Goal: Task Accomplishment & Management: Manage account settings

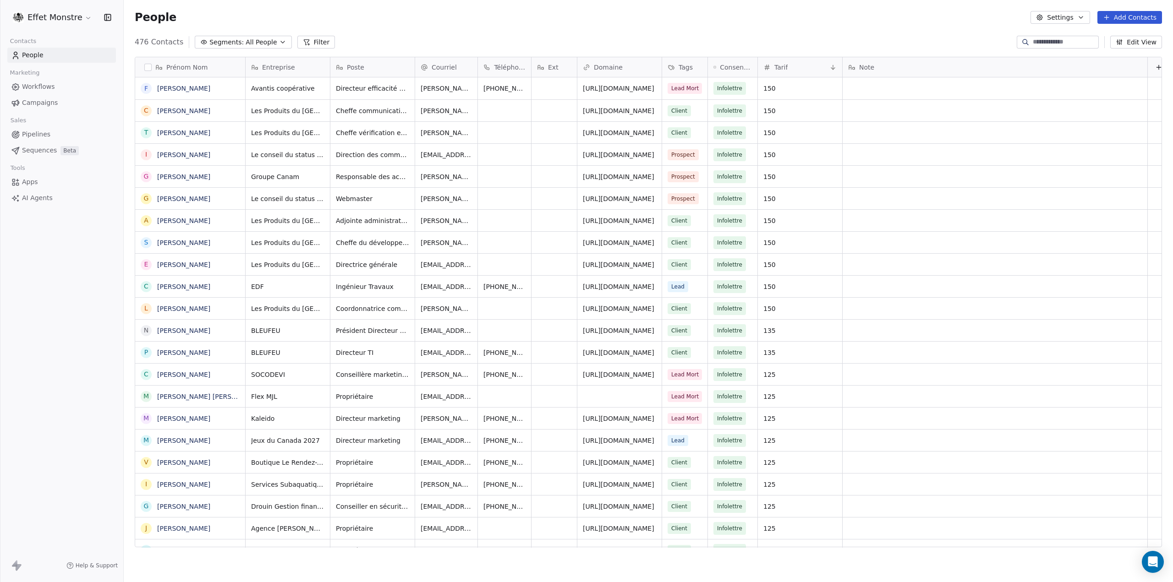
scroll to position [505, 1042]
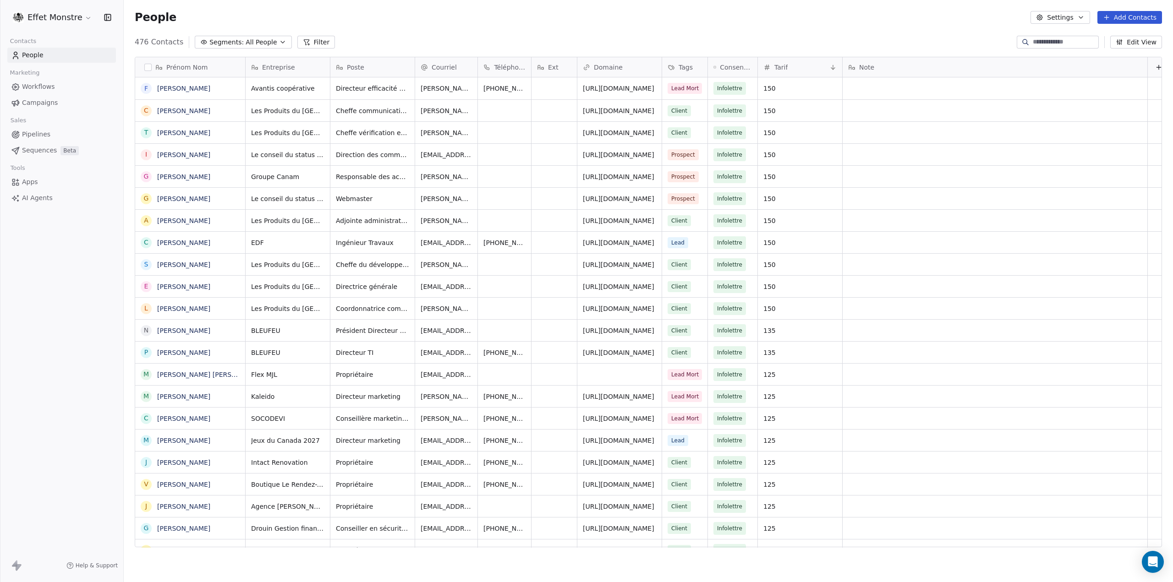
click at [246, 50] on div "Prénom Nom F [PERSON_NAME] C [PERSON_NAME] T [PERSON_NAME] I [PERSON_NAME] G [P…" at bounding box center [648, 305] width 1049 height 512
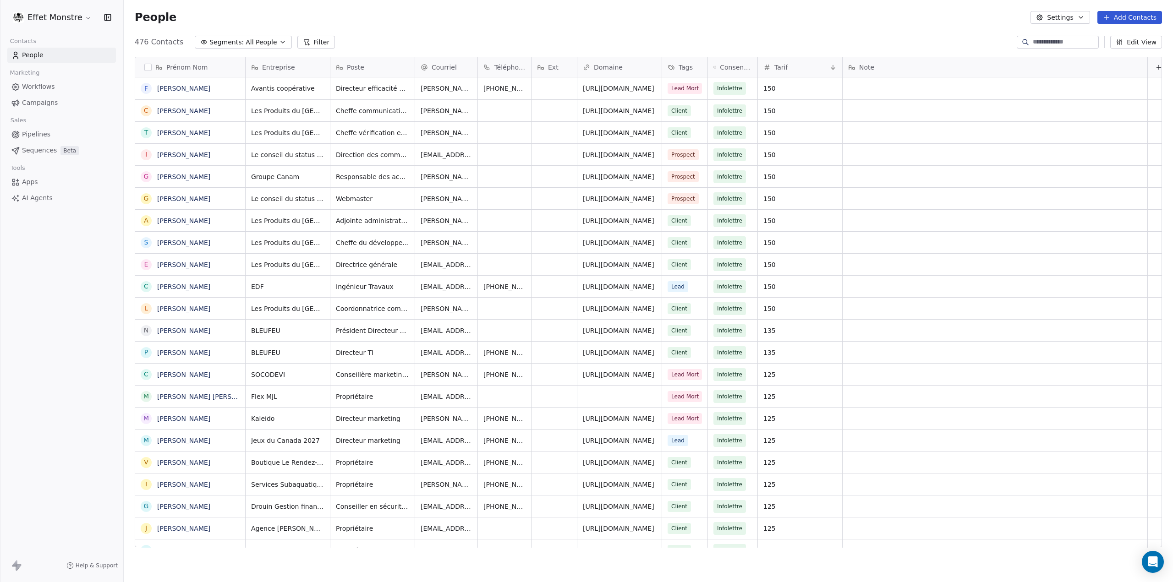
click at [247, 44] on span "All People" at bounding box center [261, 43] width 31 height 10
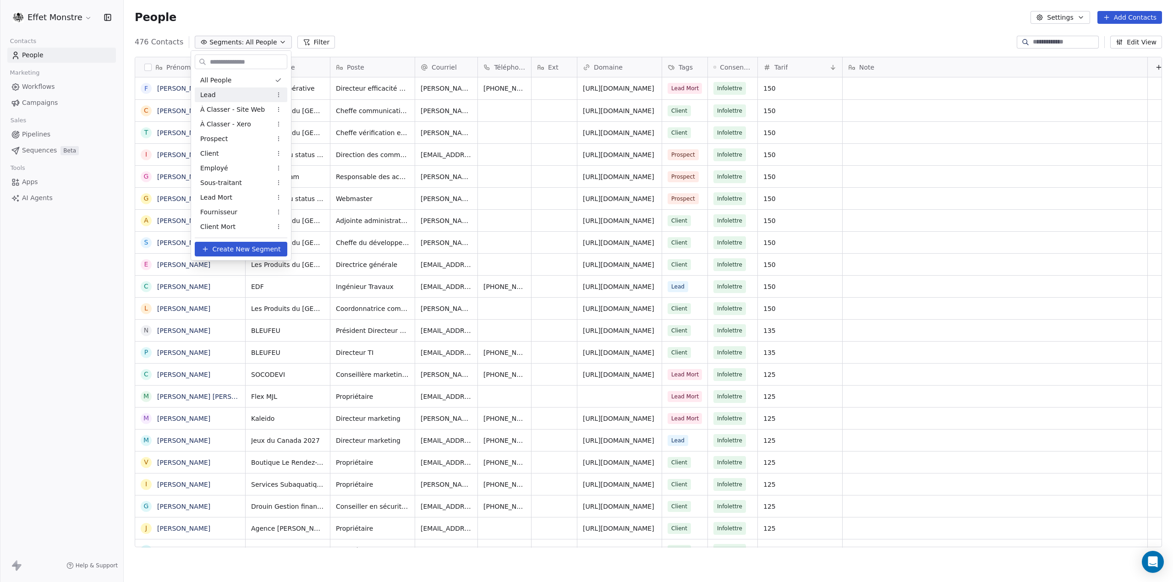
click at [230, 94] on div "Lead" at bounding box center [241, 95] width 93 height 15
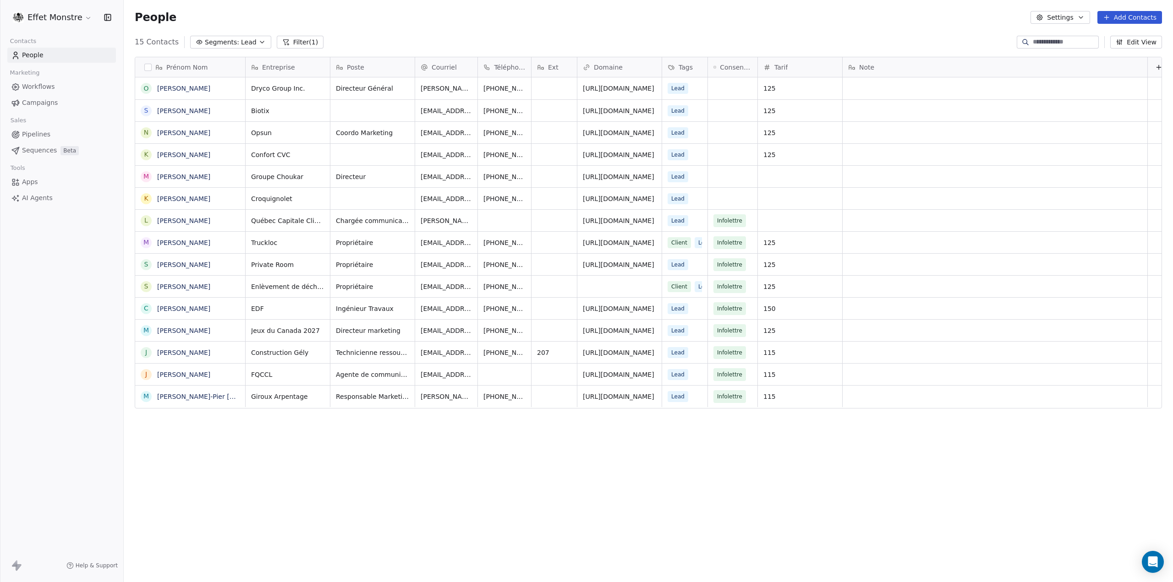
click at [239, 37] on button "Segments: Lead" at bounding box center [230, 42] width 81 height 13
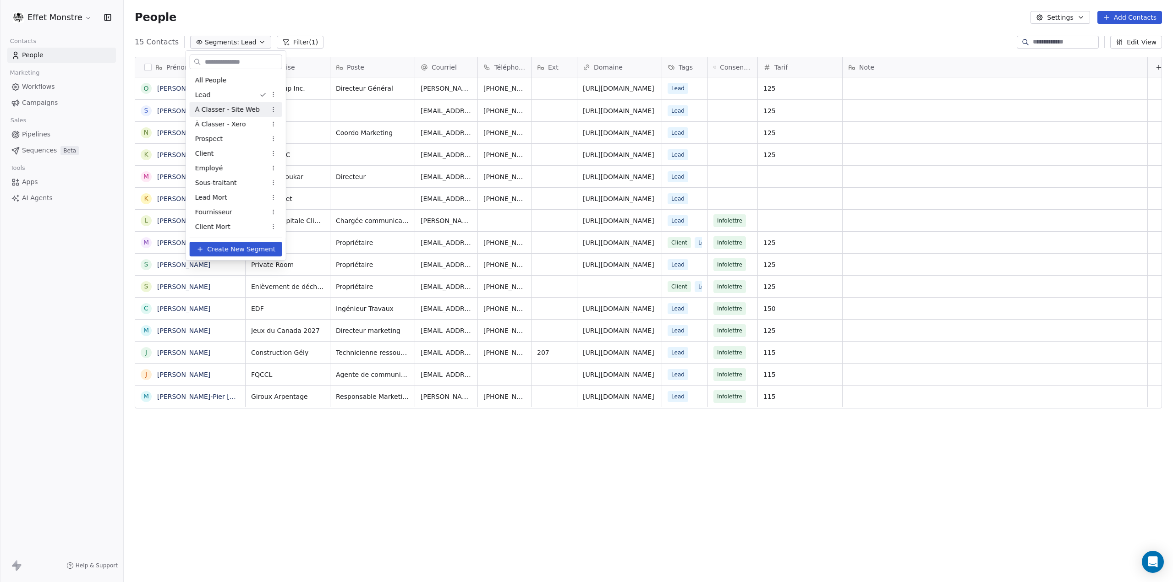
click at [243, 108] on span "À Classer - Site Web" at bounding box center [227, 110] width 65 height 10
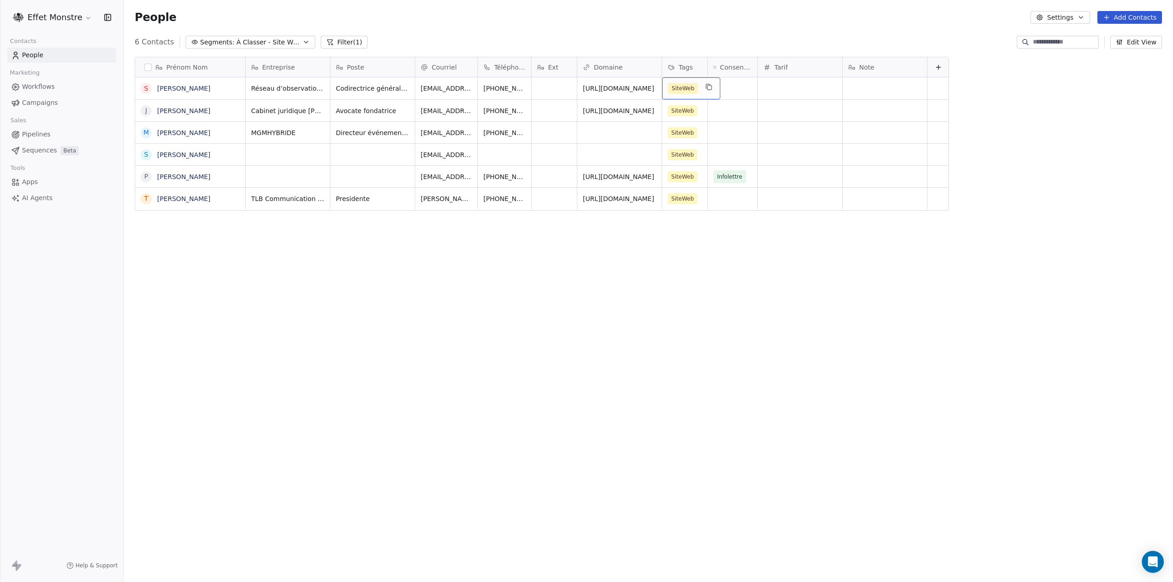
click at [699, 88] on div "SiteWeb" at bounding box center [691, 88] width 58 height 22
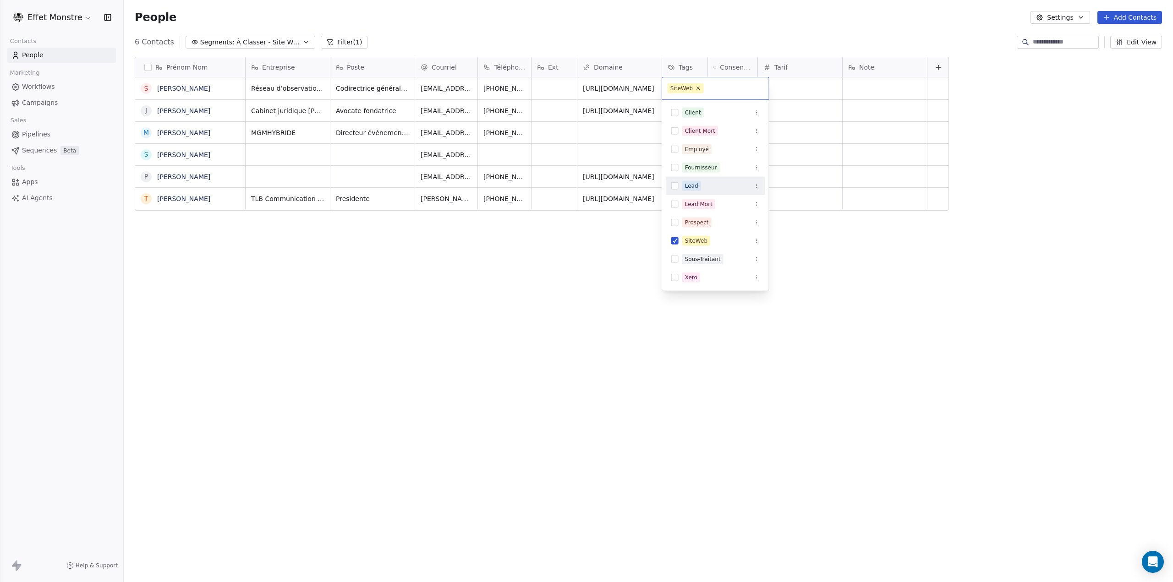
click at [673, 189] on button "Suggestions" at bounding box center [674, 185] width 7 height 7
click at [676, 248] on button "Suggestions" at bounding box center [674, 251] width 7 height 7
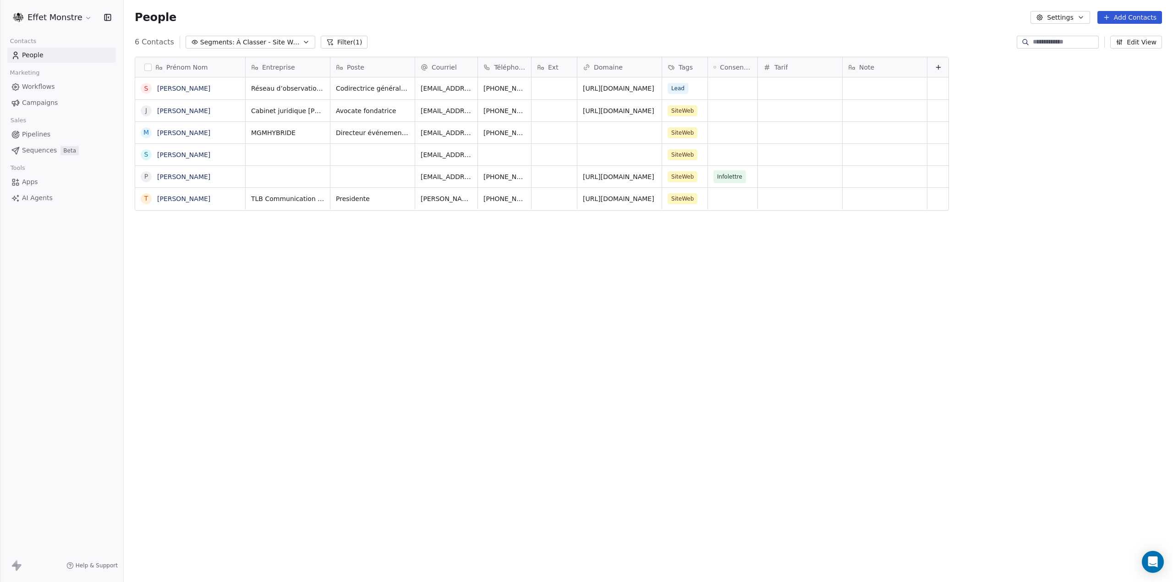
click at [478, 301] on html "Effet Monstre Contacts People Marketing Workflows Campaigns Sales Pipelines Seq…" at bounding box center [586, 291] width 1173 height 582
click at [478, 301] on div "Prénom Nom S [PERSON_NAME] J [PERSON_NAME] M [PERSON_NAME] S [PERSON_NAME] P [P…" at bounding box center [648, 305] width 1049 height 512
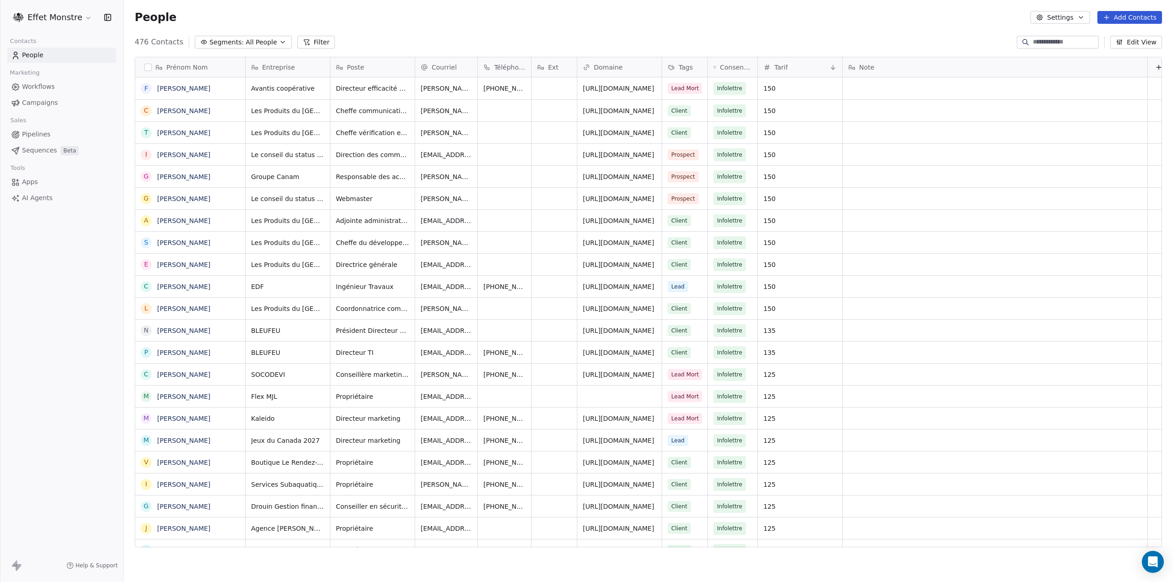
scroll to position [505, 1042]
click at [234, 41] on span "Segments:" at bounding box center [226, 43] width 34 height 10
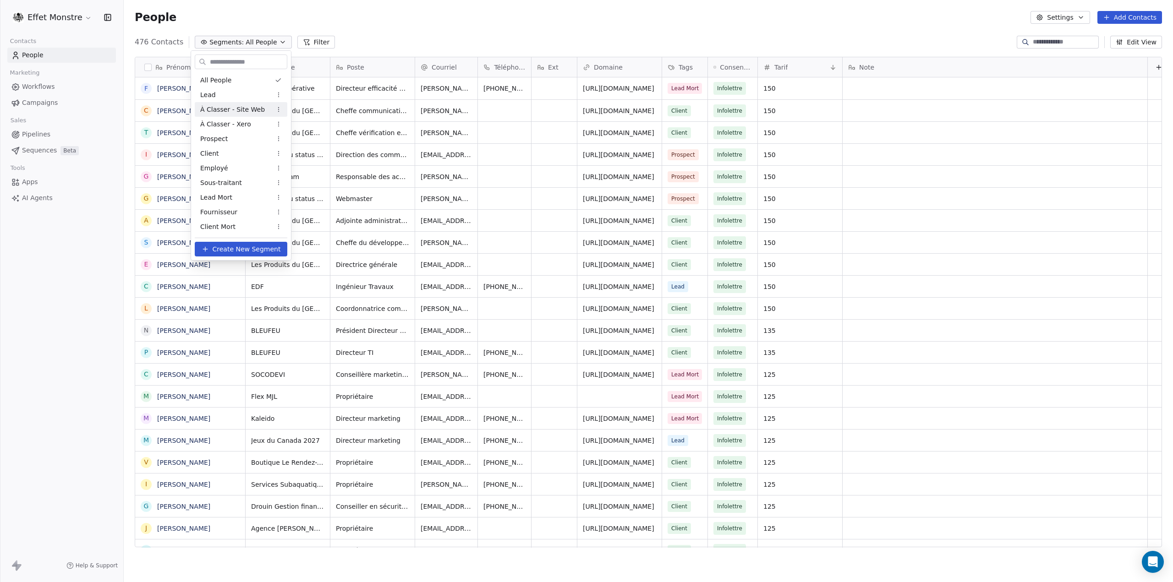
click at [234, 109] on span "À Classer - Site Web" at bounding box center [232, 110] width 65 height 10
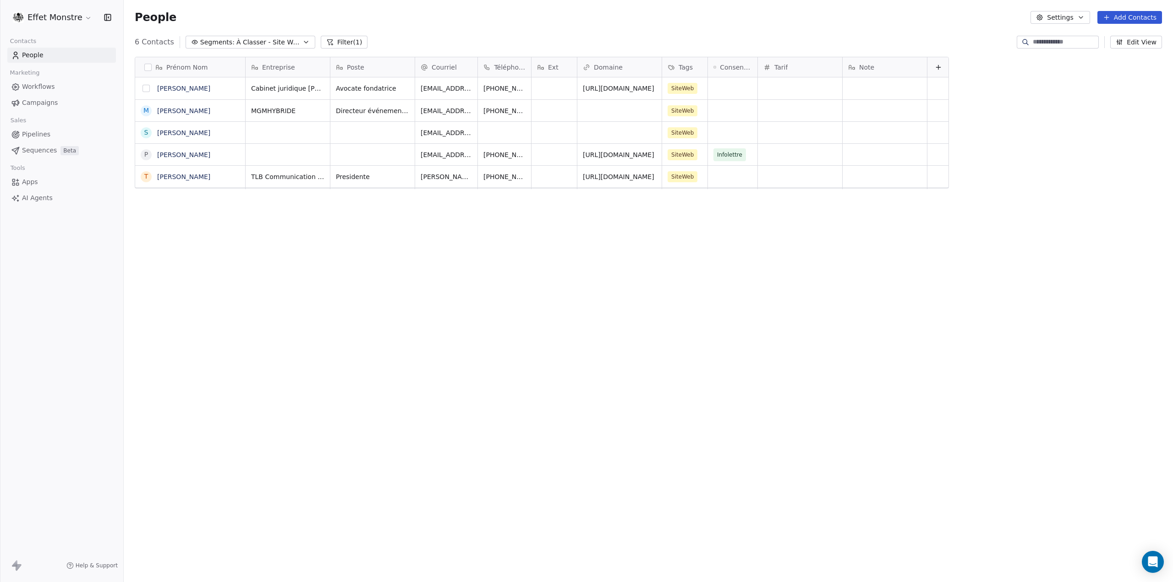
click at [147, 89] on button "grid" at bounding box center [145, 88] width 7 height 7
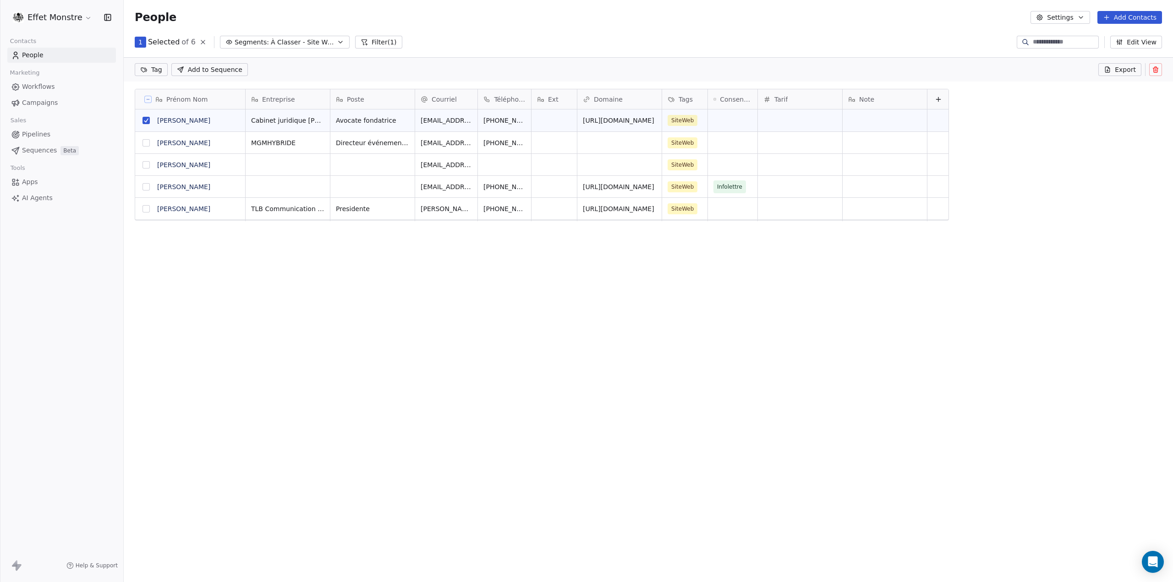
scroll to position [473, 1042]
click at [1160, 72] on button at bounding box center [1155, 69] width 13 height 13
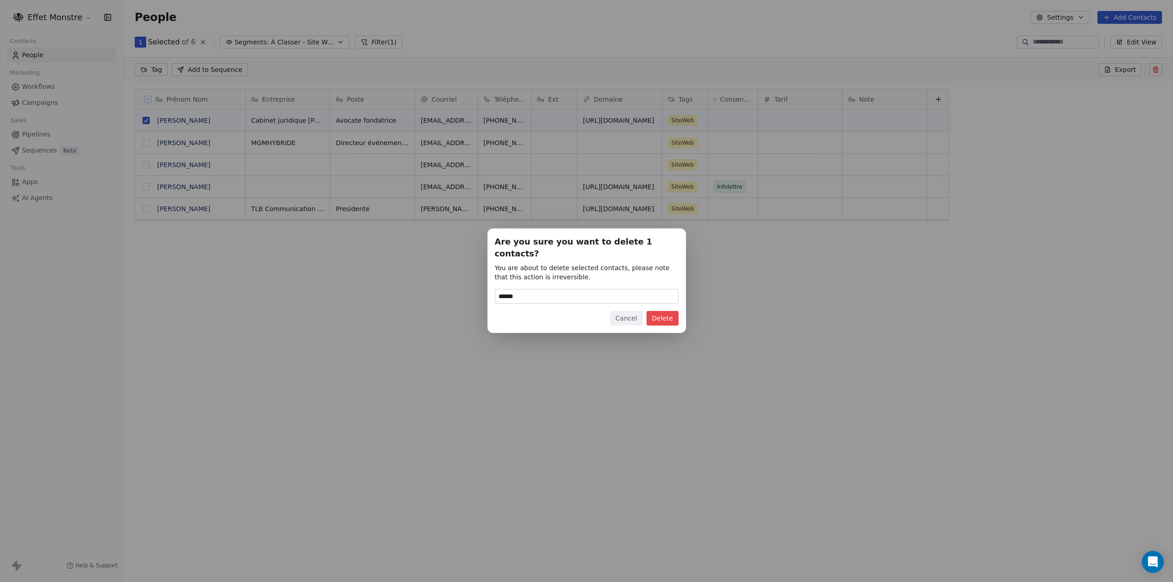
type input "******"
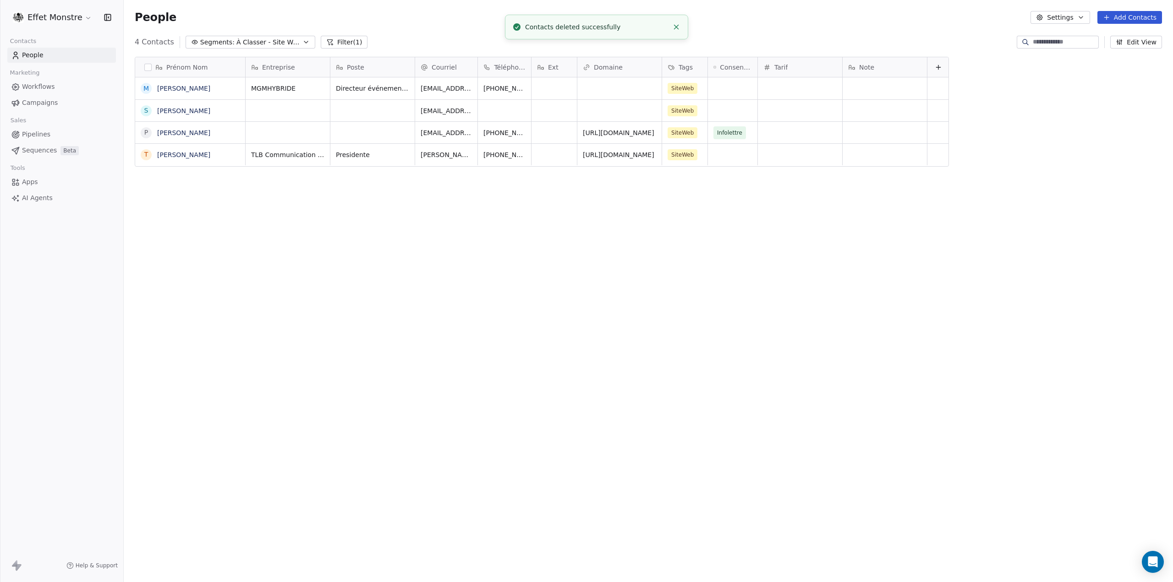
click at [30, 134] on span "Pipelines" at bounding box center [36, 135] width 28 height 10
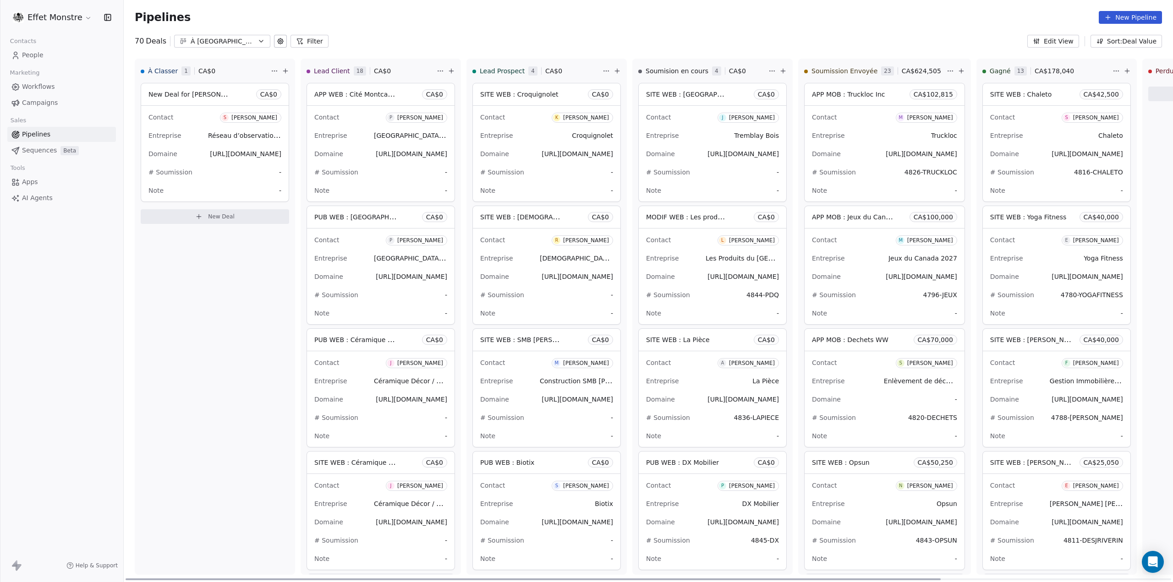
click at [198, 98] on span "New Deal for Sonia Giroux" at bounding box center [196, 94] width 97 height 9
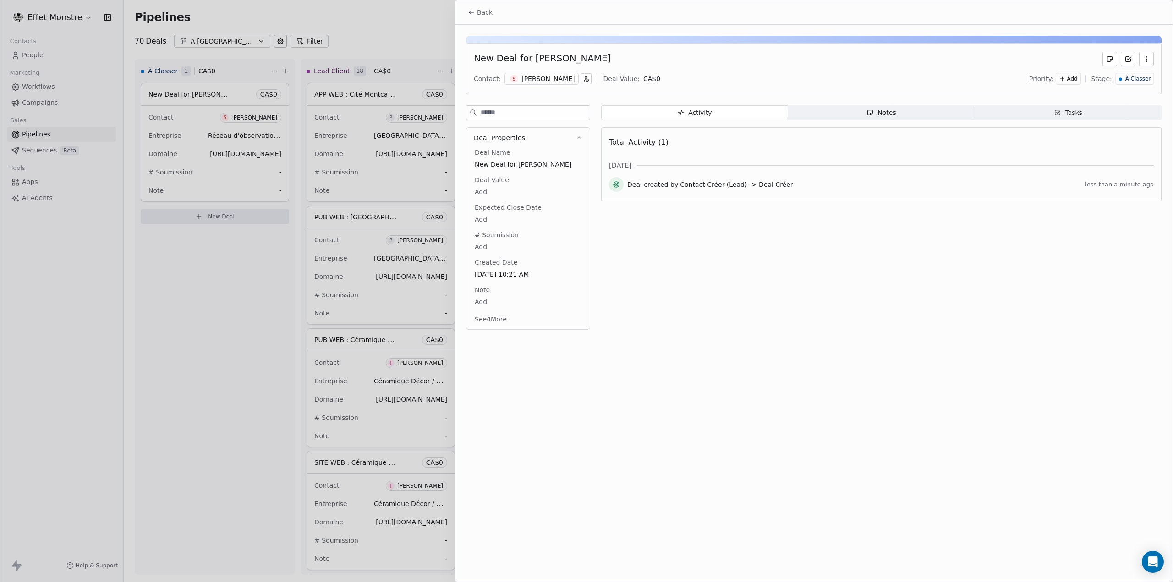
click at [537, 56] on div "New Deal for Sonia Giroux" at bounding box center [542, 59] width 137 height 15
click at [493, 164] on span "New Deal for Sonia Giroux" at bounding box center [528, 164] width 107 height 9
click at [494, 164] on span "New Deal for Sonia Giroux" at bounding box center [528, 164] width 106 height 9
click at [498, 164] on span "New Deal for Sonia Giroux" at bounding box center [528, 164] width 106 height 9
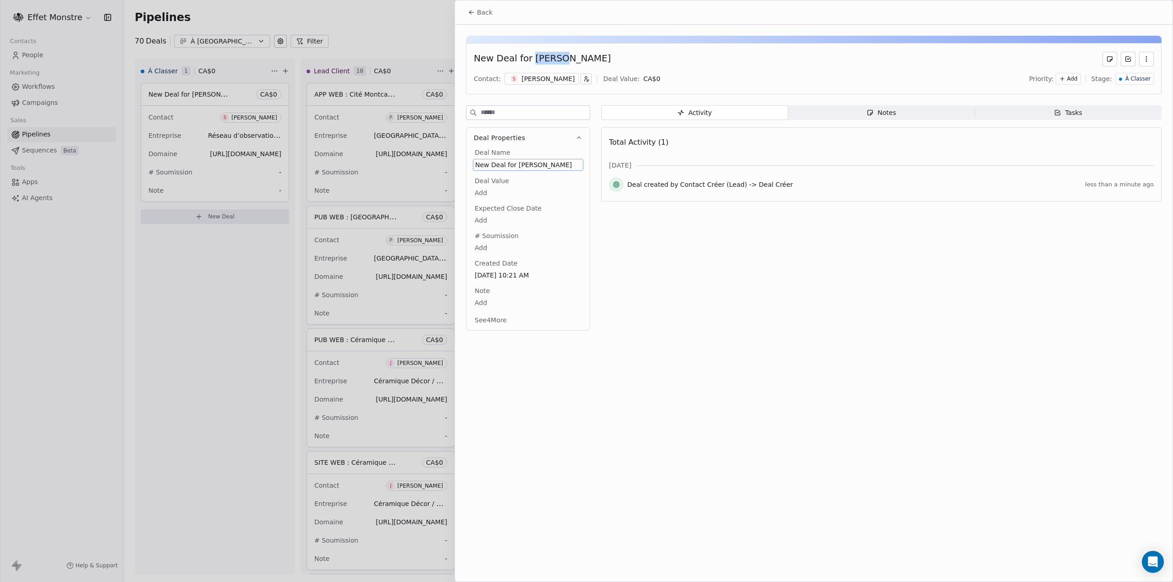
click at [498, 164] on span "New Deal for Sonia Giroux" at bounding box center [528, 164] width 106 height 9
click at [545, 169] on textarea "*********" at bounding box center [524, 173] width 102 height 28
paste textarea "**********"
type textarea "**********"
click at [359, 328] on html "Effet Monstre Contacts People Marketing Workflows Campaigns Sales Pipelines Seq…" at bounding box center [586, 291] width 1173 height 582
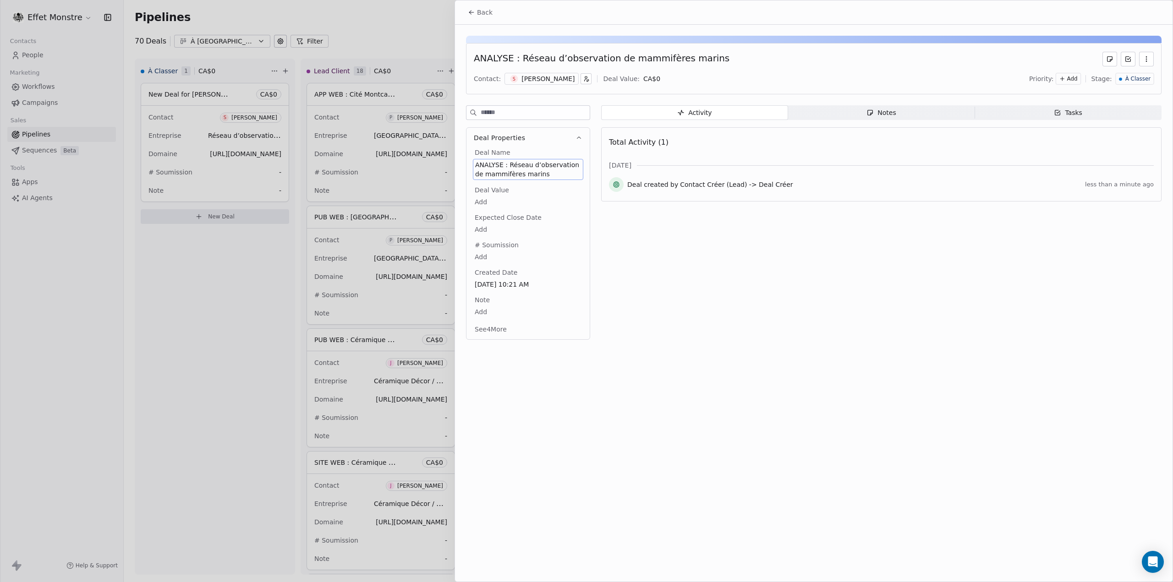
click at [288, 294] on div at bounding box center [586, 291] width 1173 height 582
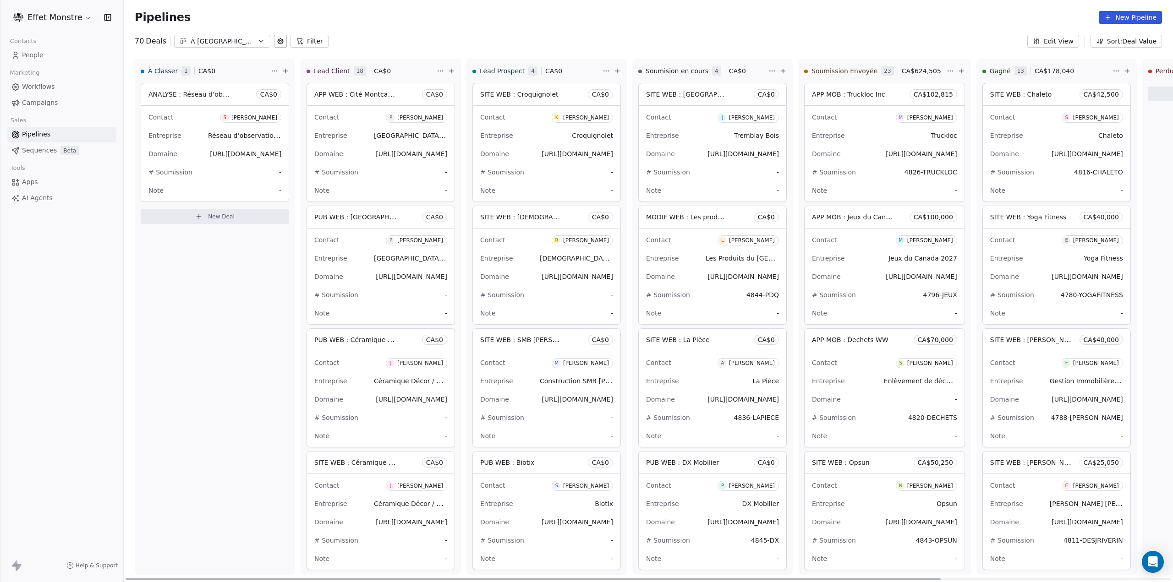
click at [113, 272] on div "Effet Monstre Contacts People Marketing Workflows Campaigns Sales Pipelines Seq…" at bounding box center [61, 291] width 123 height 582
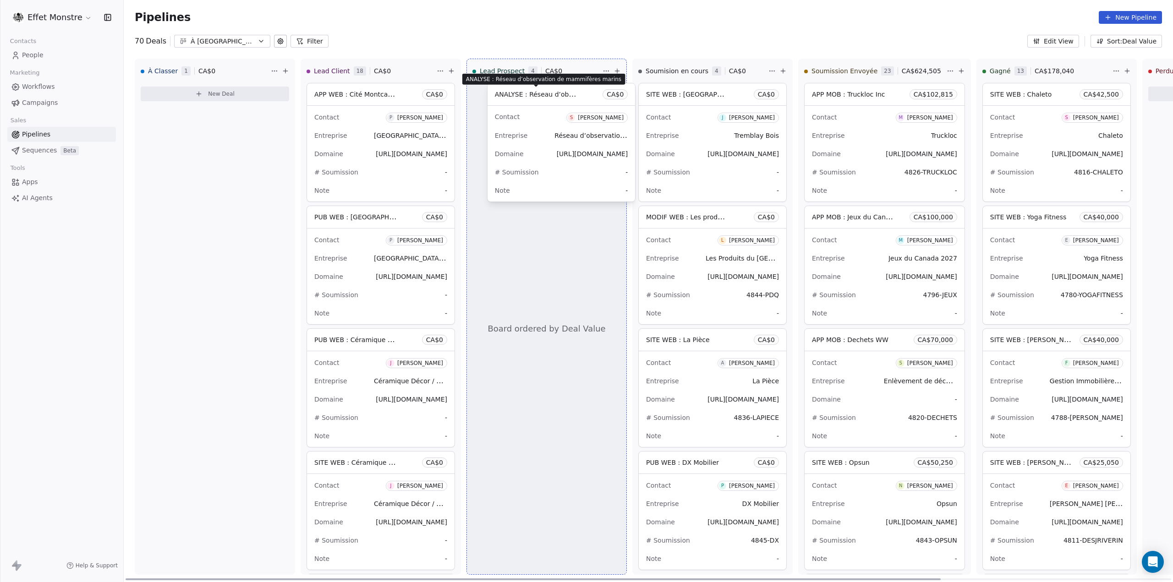
drag, startPoint x: 181, startPoint y: 96, endPoint x: 527, endPoint y: 97, distance: 345.9
